Goal: Navigation & Orientation: Find specific page/section

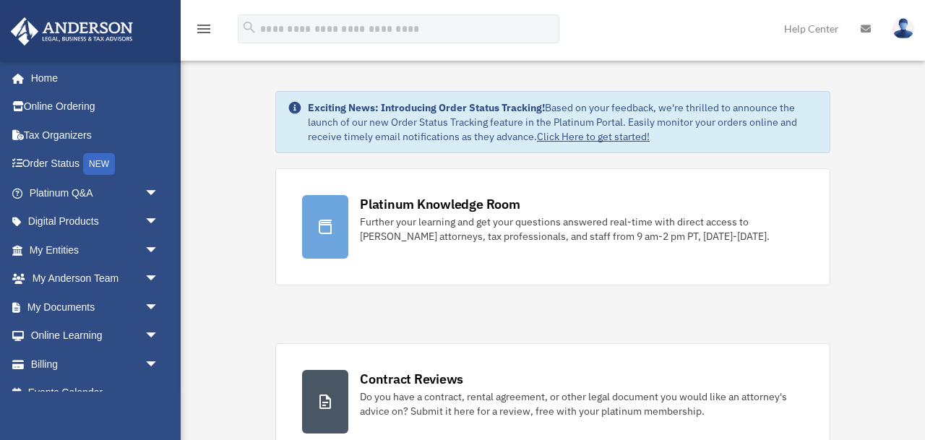
click at [863, 25] on icon at bounding box center [866, 29] width 10 height 10
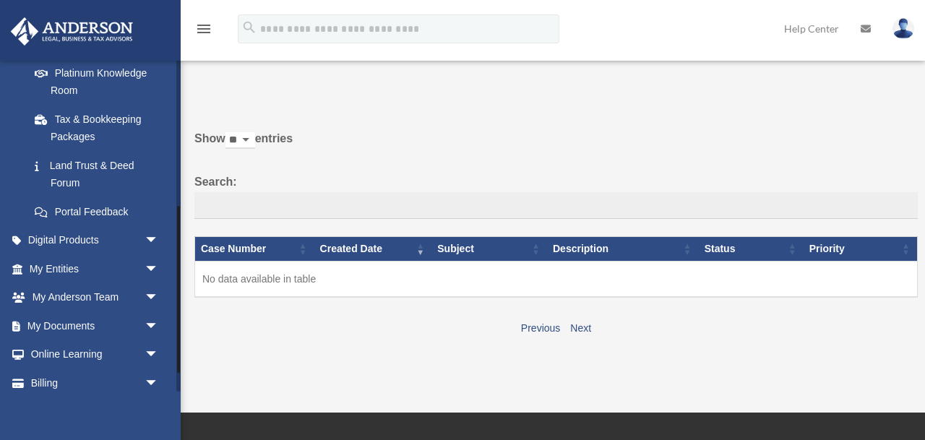
scroll to position [329, 0]
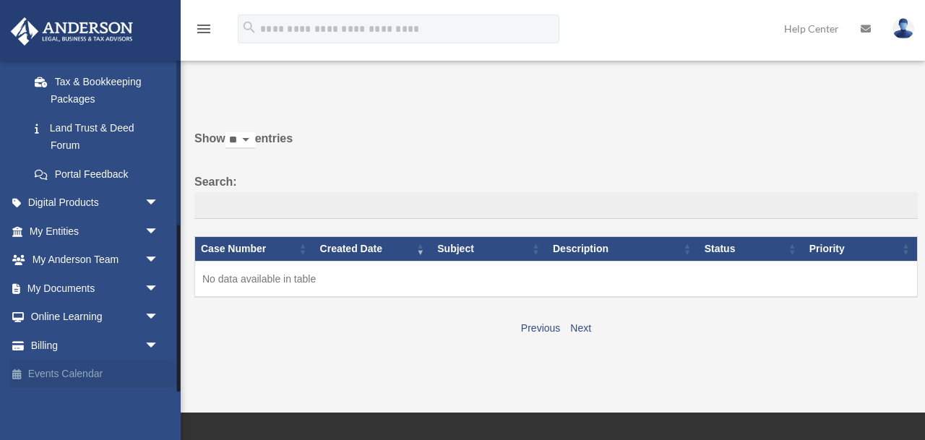
click at [70, 383] on link "Events Calendar" at bounding box center [95, 374] width 171 height 29
click at [67, 371] on link "Events Calendar" at bounding box center [95, 374] width 171 height 29
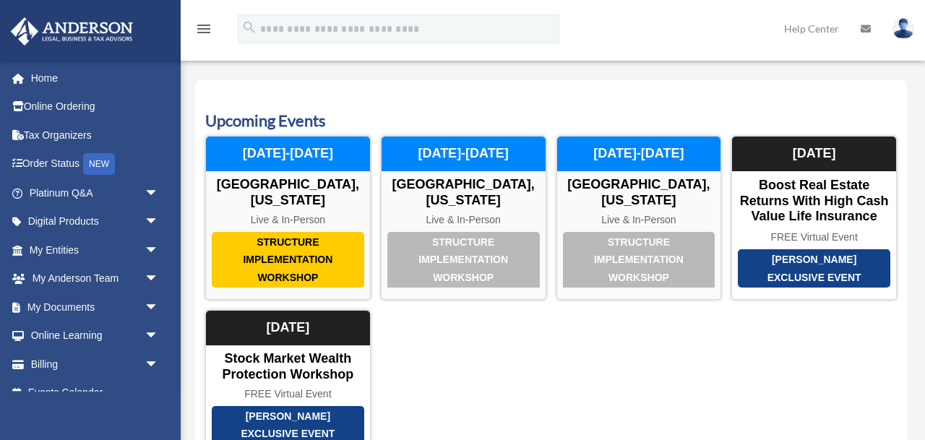
click at [201, 73] on div "Calendar date_range Published on Last updated [DATE] [DATE] by [PERSON_NAME] Ad…" at bounding box center [551, 297] width 712 height 470
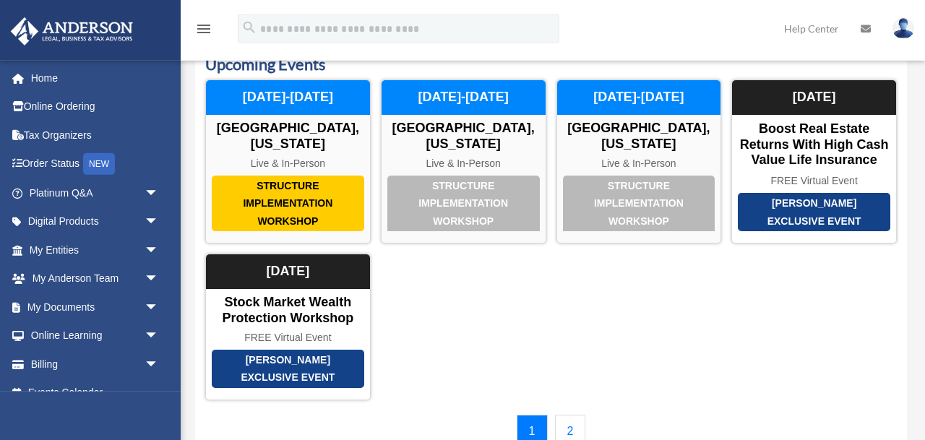
scroll to position [38, 0]
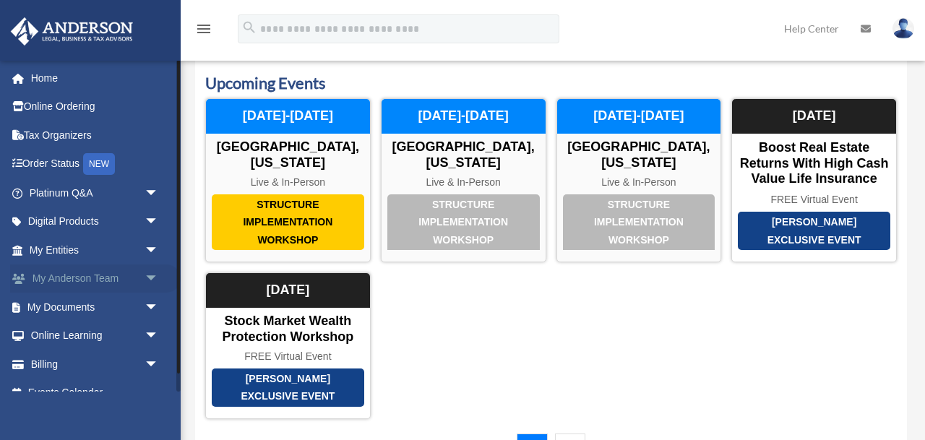
click at [128, 273] on link "My [PERSON_NAME] Team arrow_drop_down" at bounding box center [95, 279] width 171 height 29
click at [145, 277] on span "arrow_drop_down" at bounding box center [159, 280] width 29 height 30
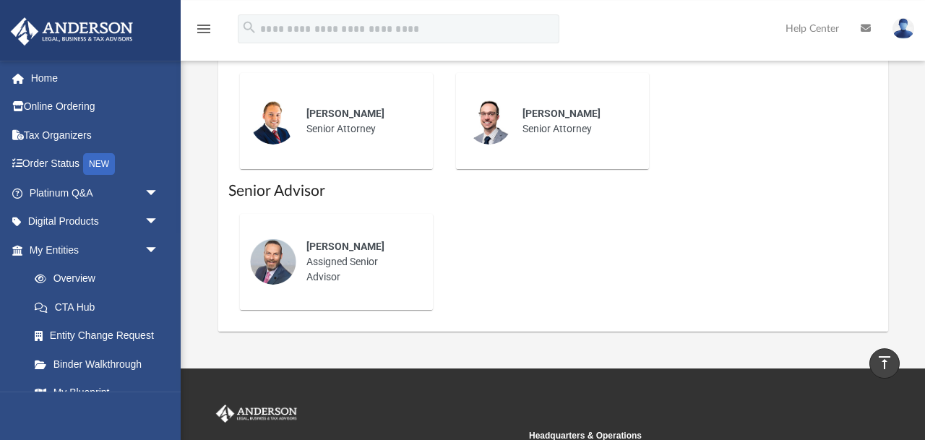
scroll to position [626, 0]
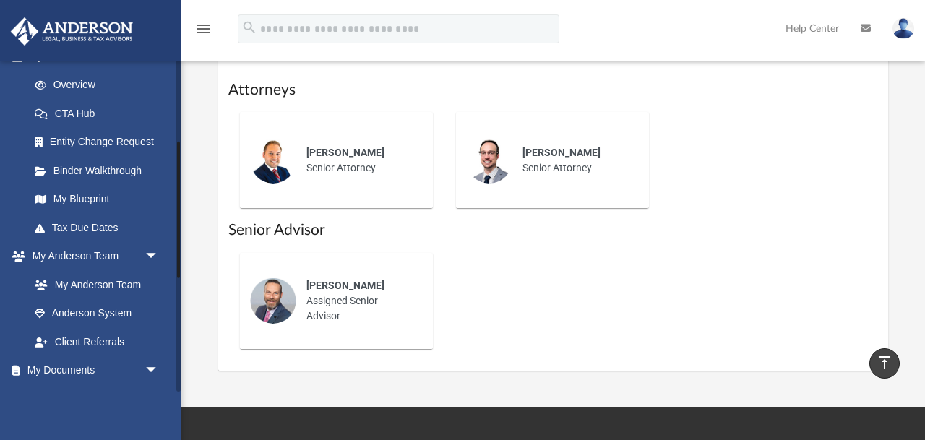
drag, startPoint x: 177, startPoint y: 81, endPoint x: 179, endPoint y: 210, distance: 128.7
click at [179, 210] on div at bounding box center [178, 226] width 4 height 332
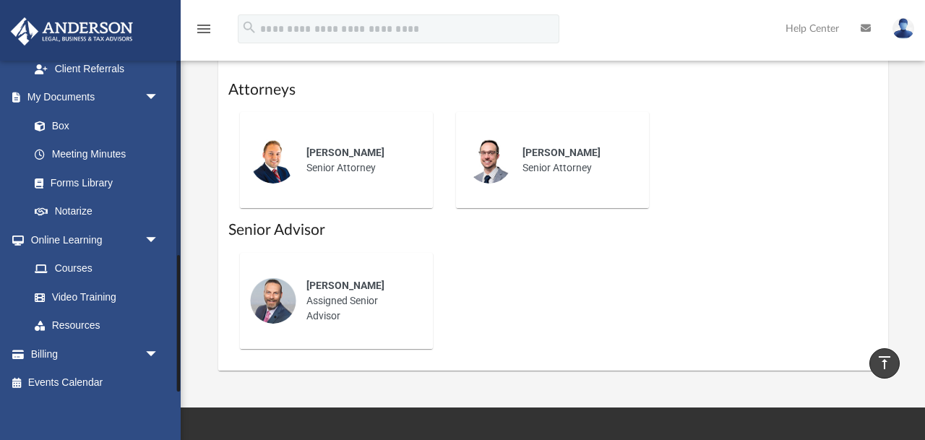
scroll to position [476, 0]
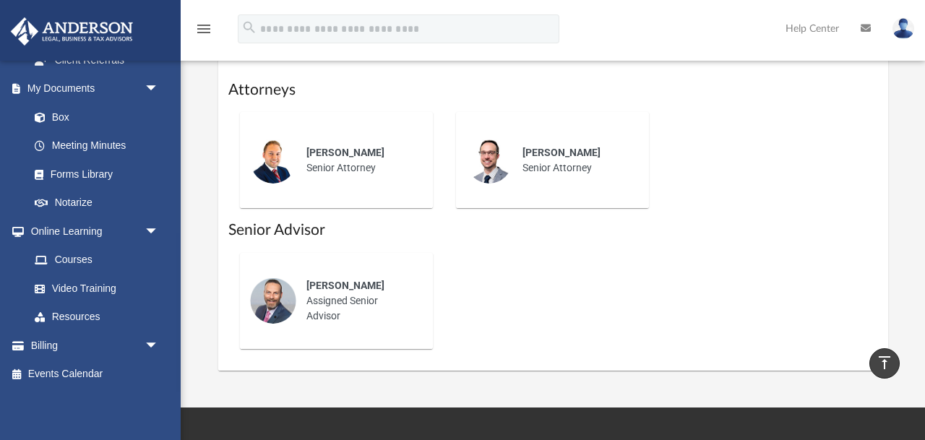
click at [551, 348] on div "Corey Posgay Assigned Senior Advisor" at bounding box center [553, 300] width 650 height 119
click at [909, 33] on img at bounding box center [904, 28] width 22 height 21
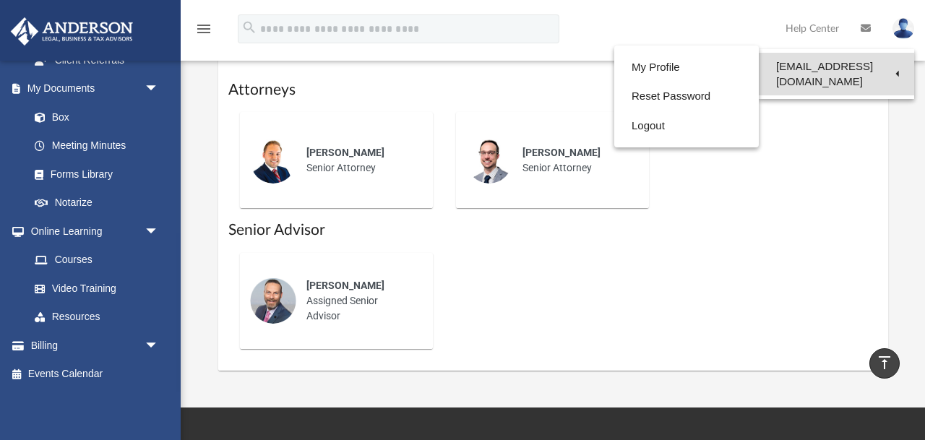
click at [895, 66] on link "[EMAIL_ADDRESS][DOMAIN_NAME]" at bounding box center [836, 74] width 155 height 43
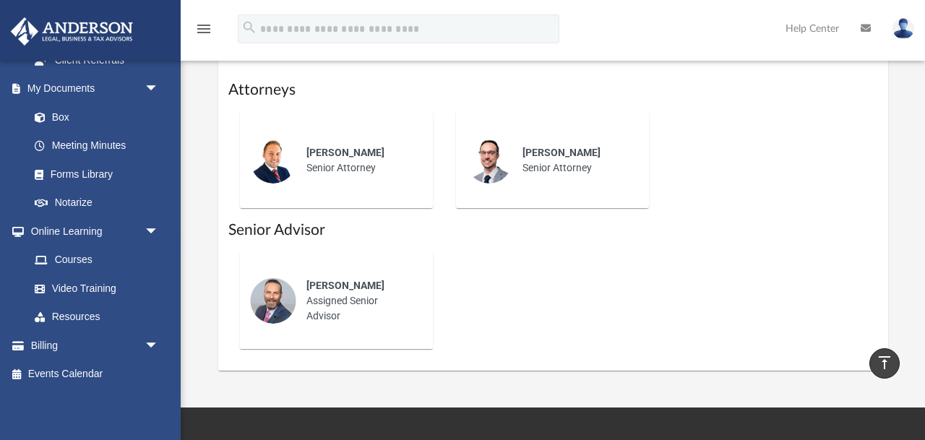
click at [896, 36] on link at bounding box center [903, 28] width 43 height 64
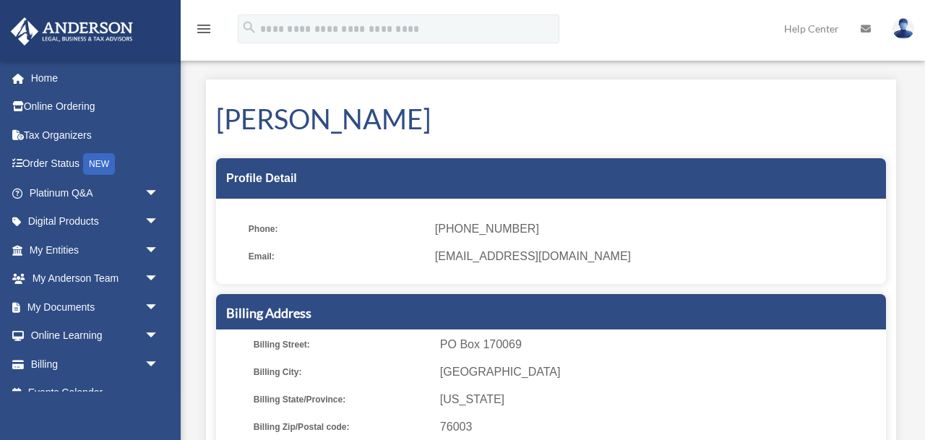
click at [901, 32] on img at bounding box center [904, 28] width 22 height 21
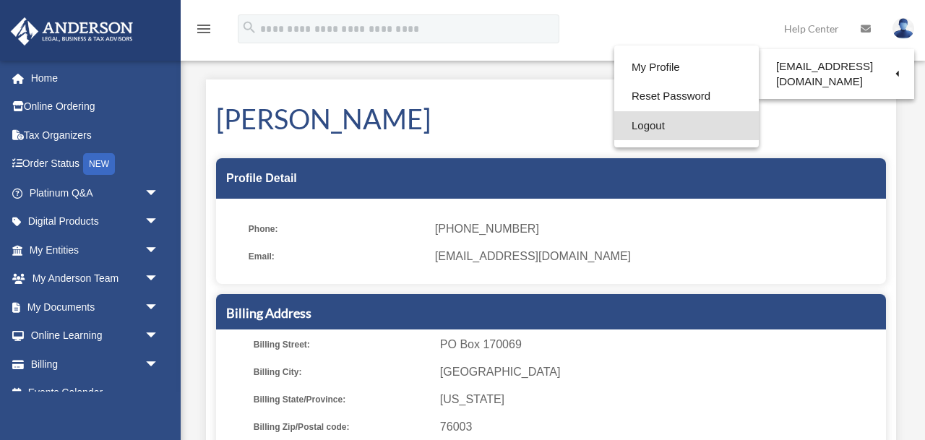
click at [644, 132] on link "Logout" at bounding box center [687, 126] width 145 height 30
